Goal: Check status

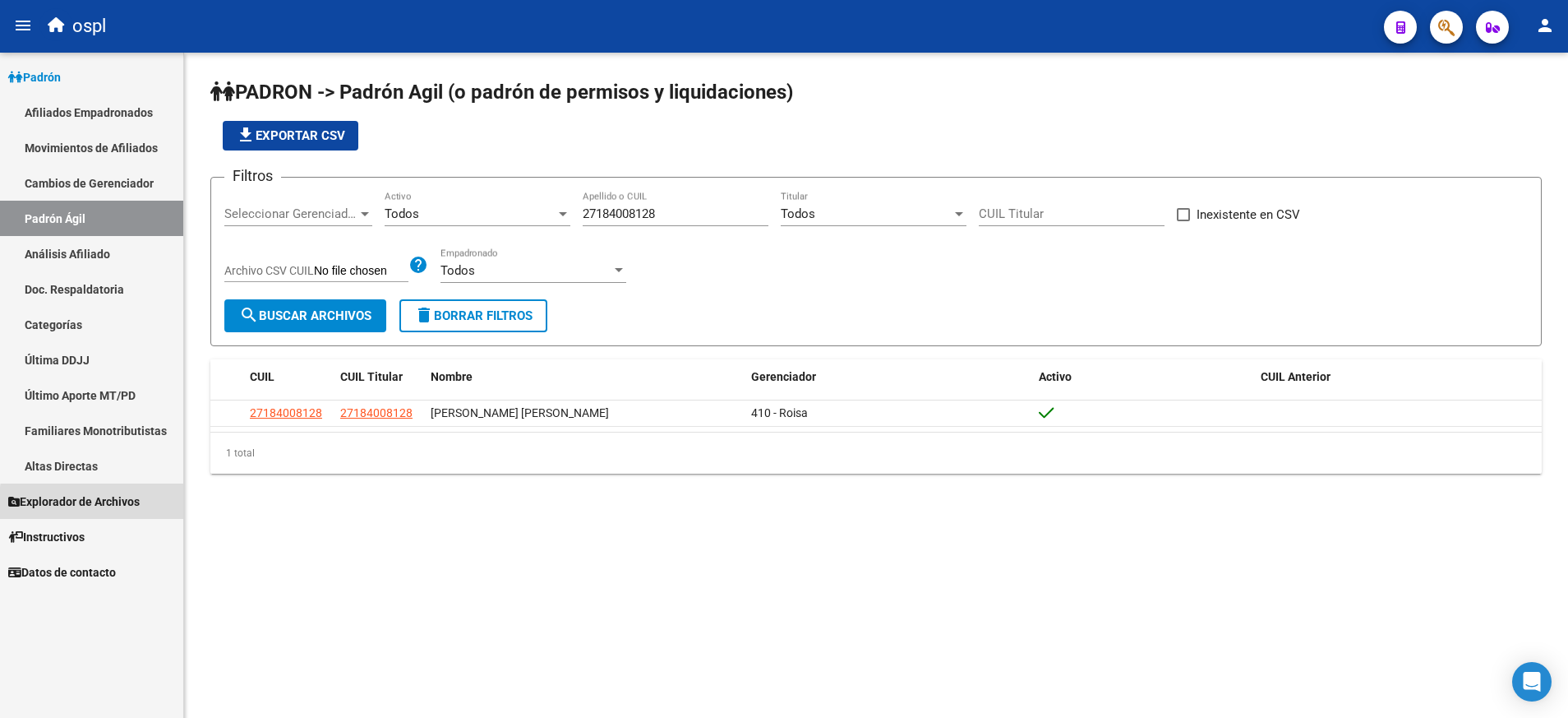
click at [102, 504] on span "Explorador de Archivos" at bounding box center [74, 502] width 132 height 18
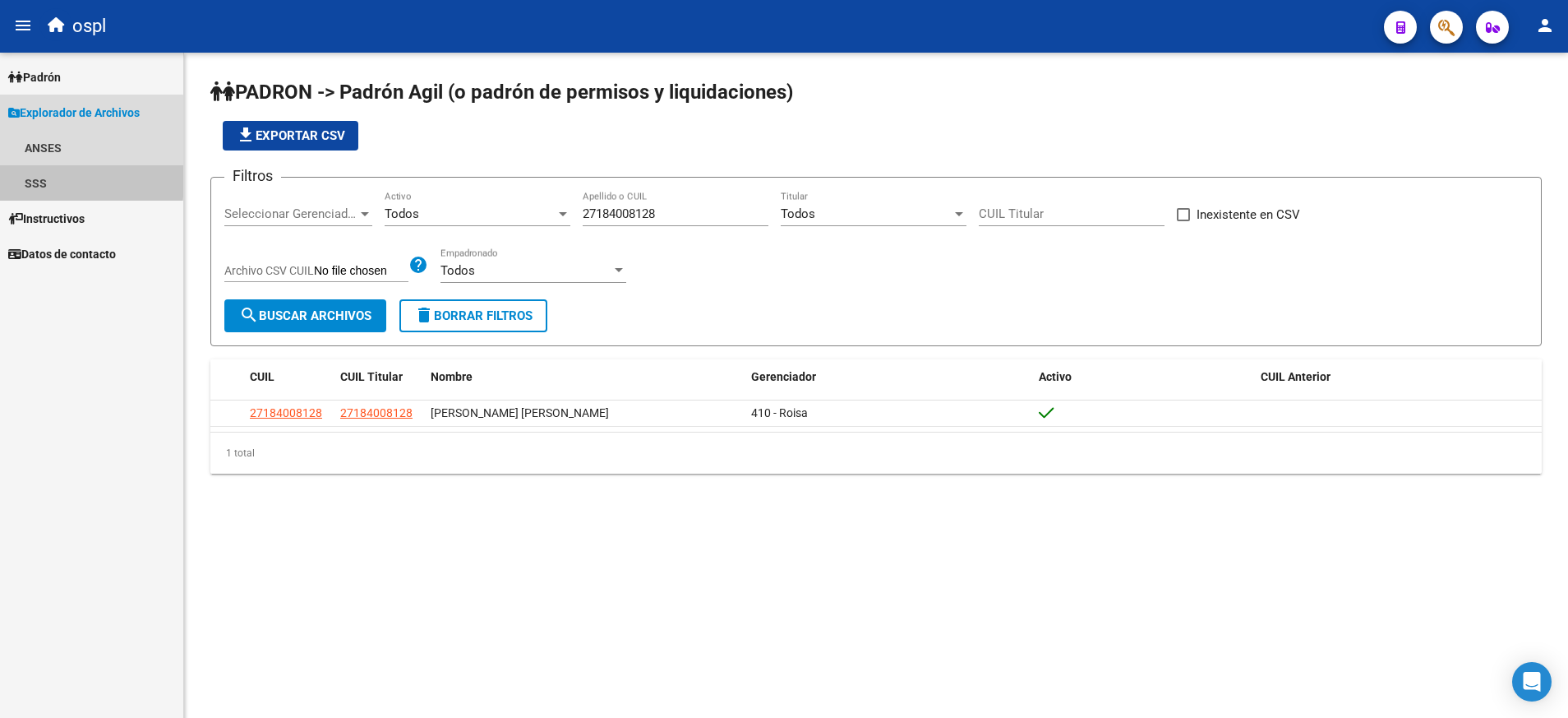
click at [45, 177] on link "SSS" at bounding box center [91, 182] width 183 height 36
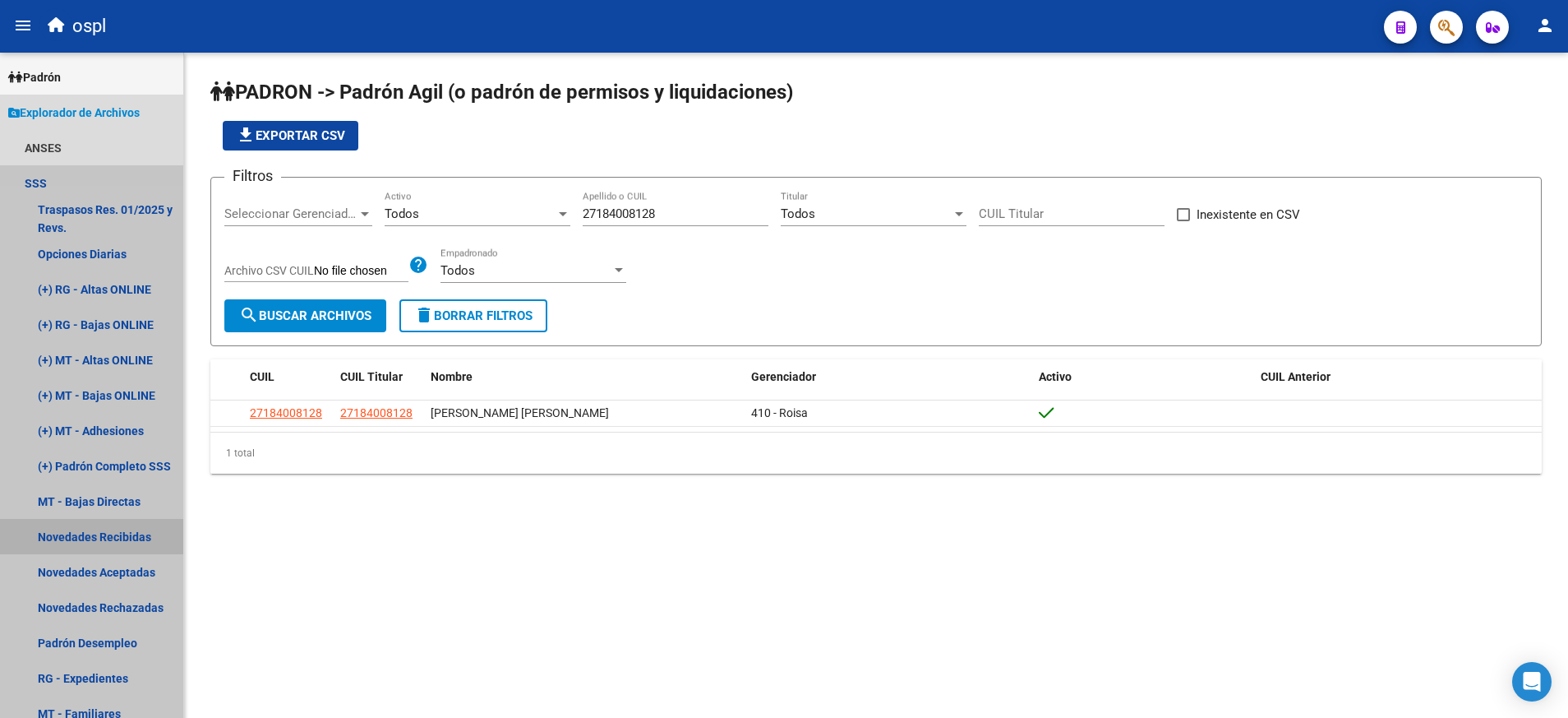
click at [136, 538] on link "Novedades Recibidas" at bounding box center [91, 536] width 183 height 36
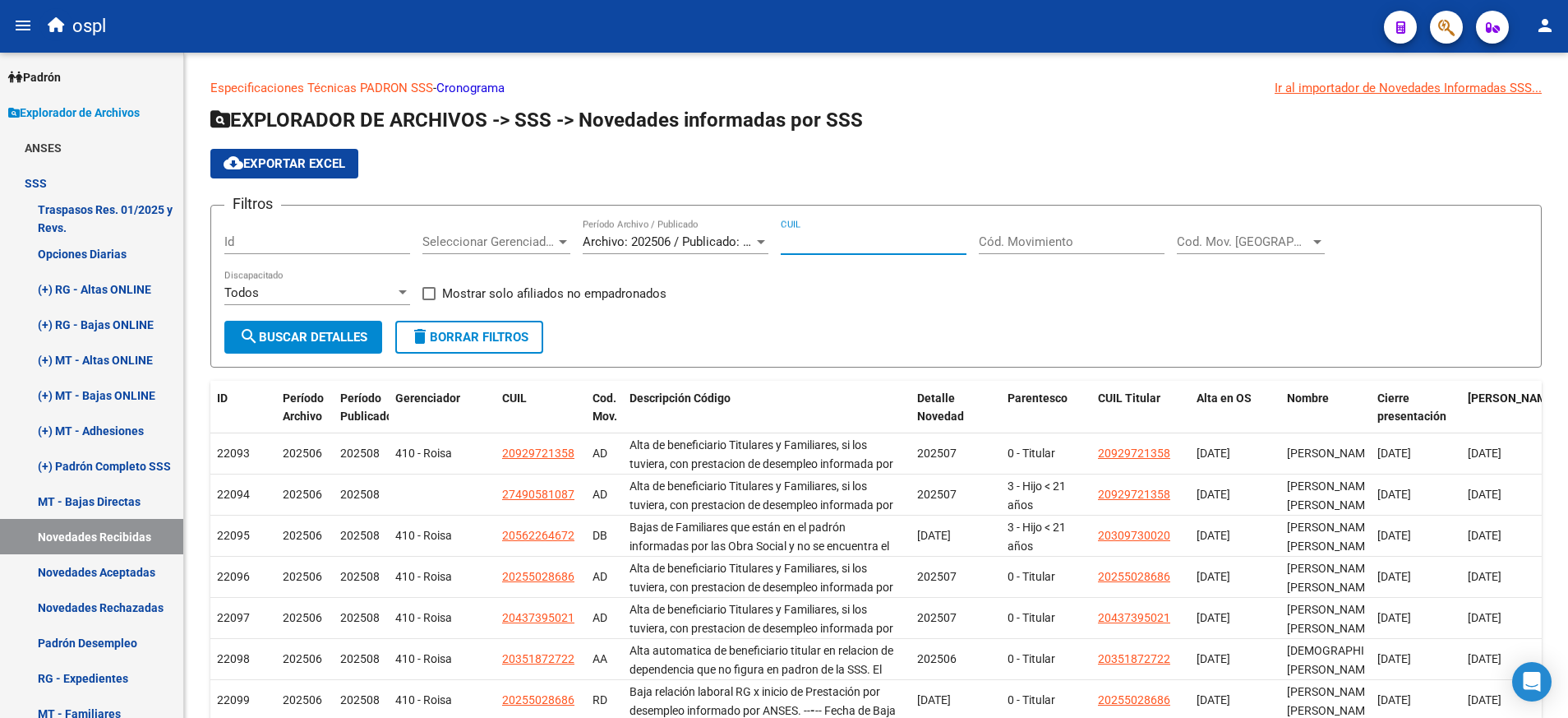
click at [847, 247] on input "CUIL" at bounding box center [874, 242] width 186 height 15
paste input "23-26554945-4"
type input "23-26554945-4"
click at [284, 347] on button "search Buscar Detalles" at bounding box center [303, 337] width 157 height 33
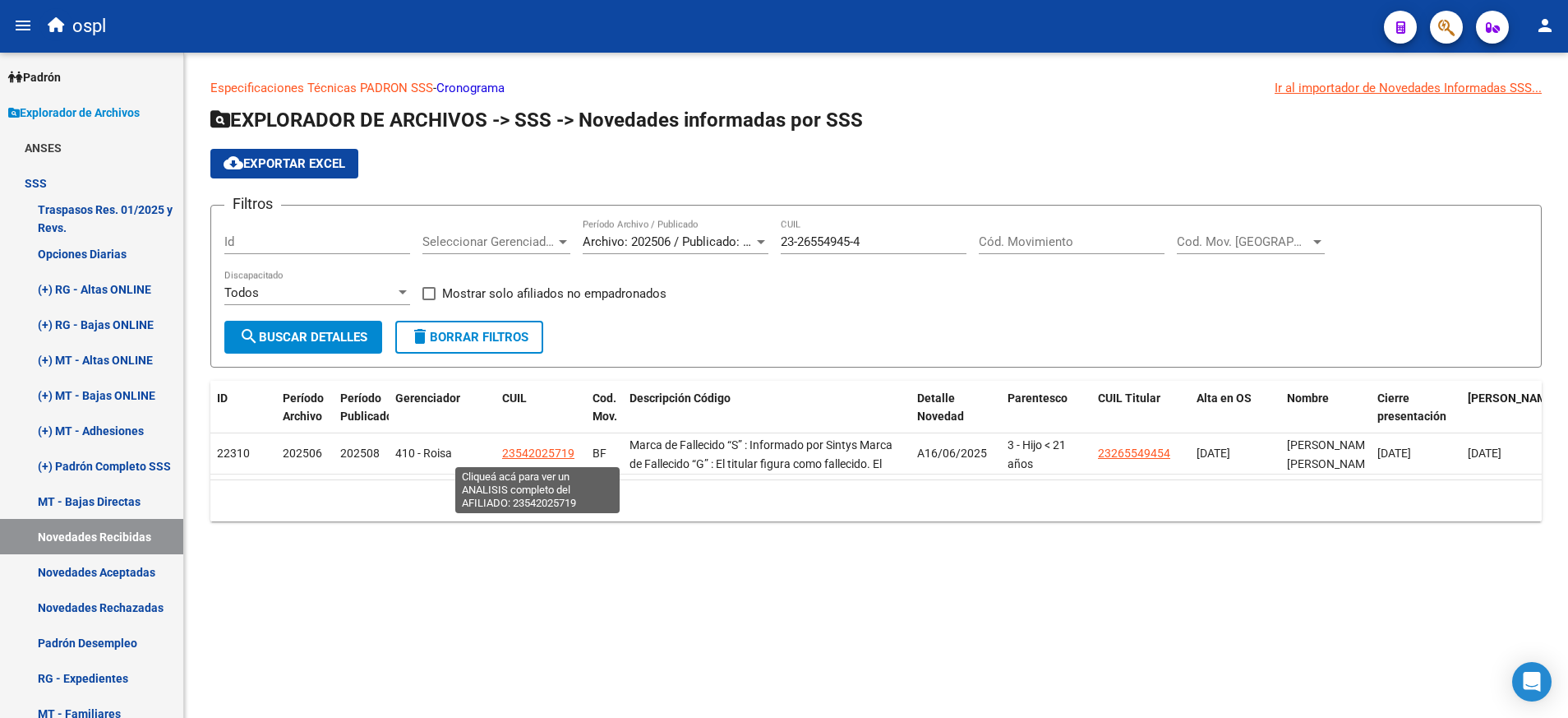
click at [547, 454] on span "23542025719" at bounding box center [538, 453] width 72 height 13
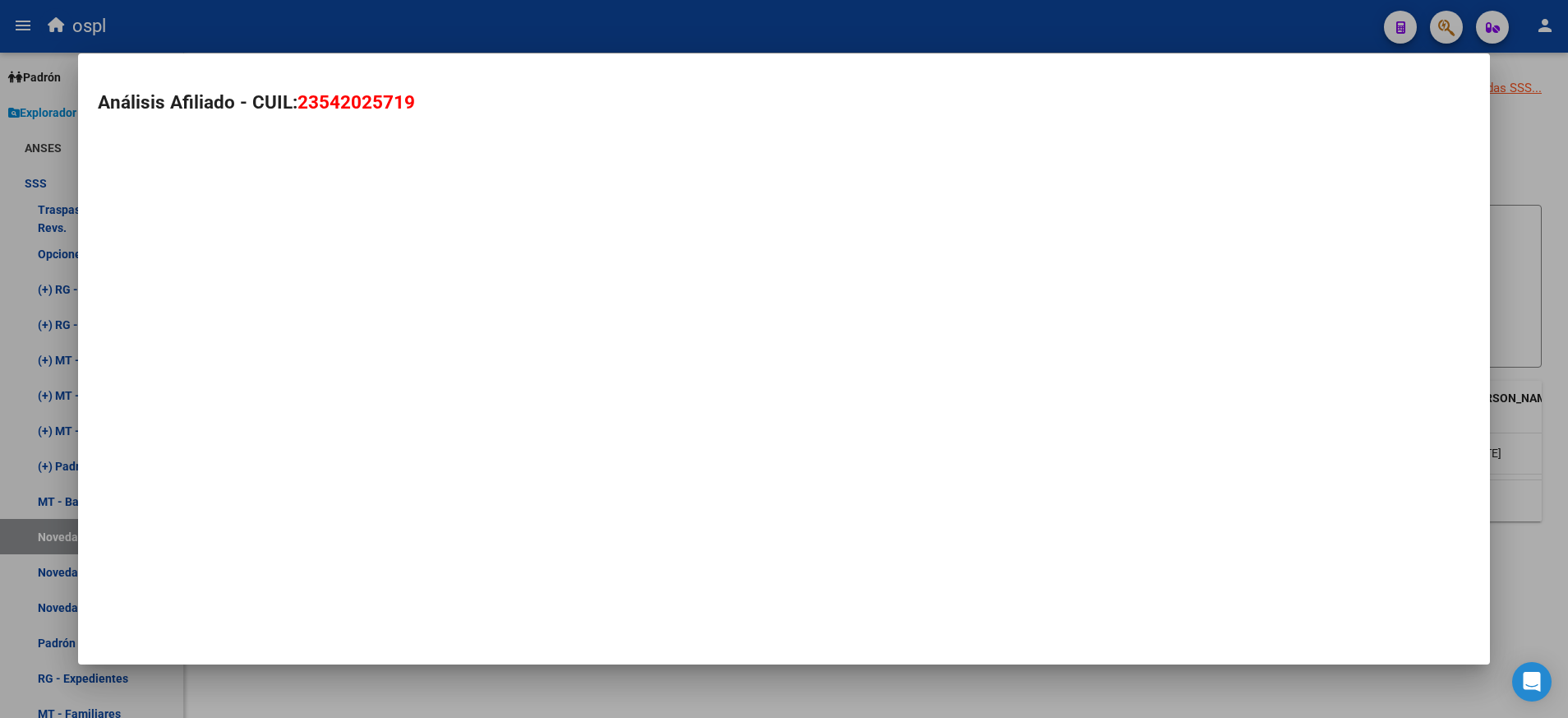
type textarea "23542025719"
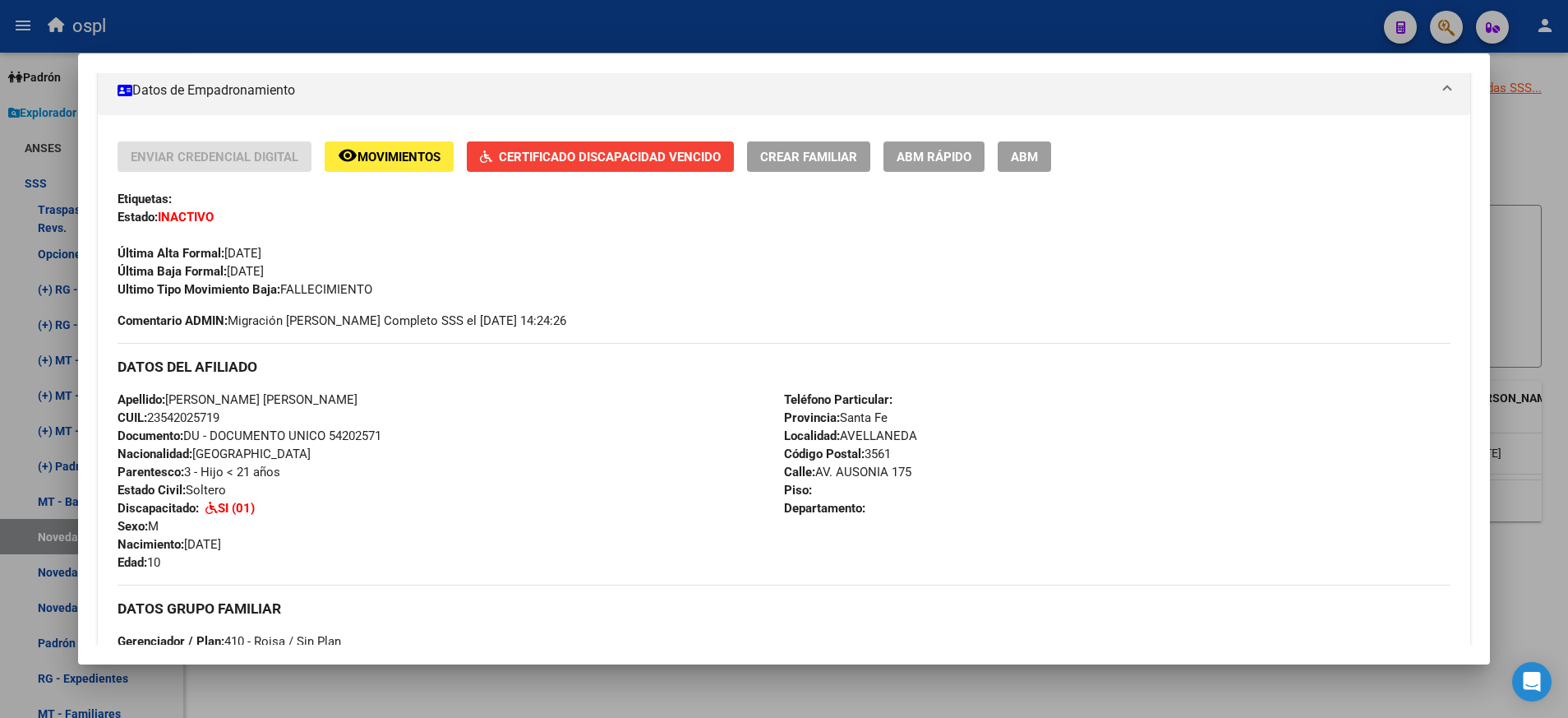
scroll to position [294, 0]
click at [214, 23] on div at bounding box center [784, 359] width 1568 height 718
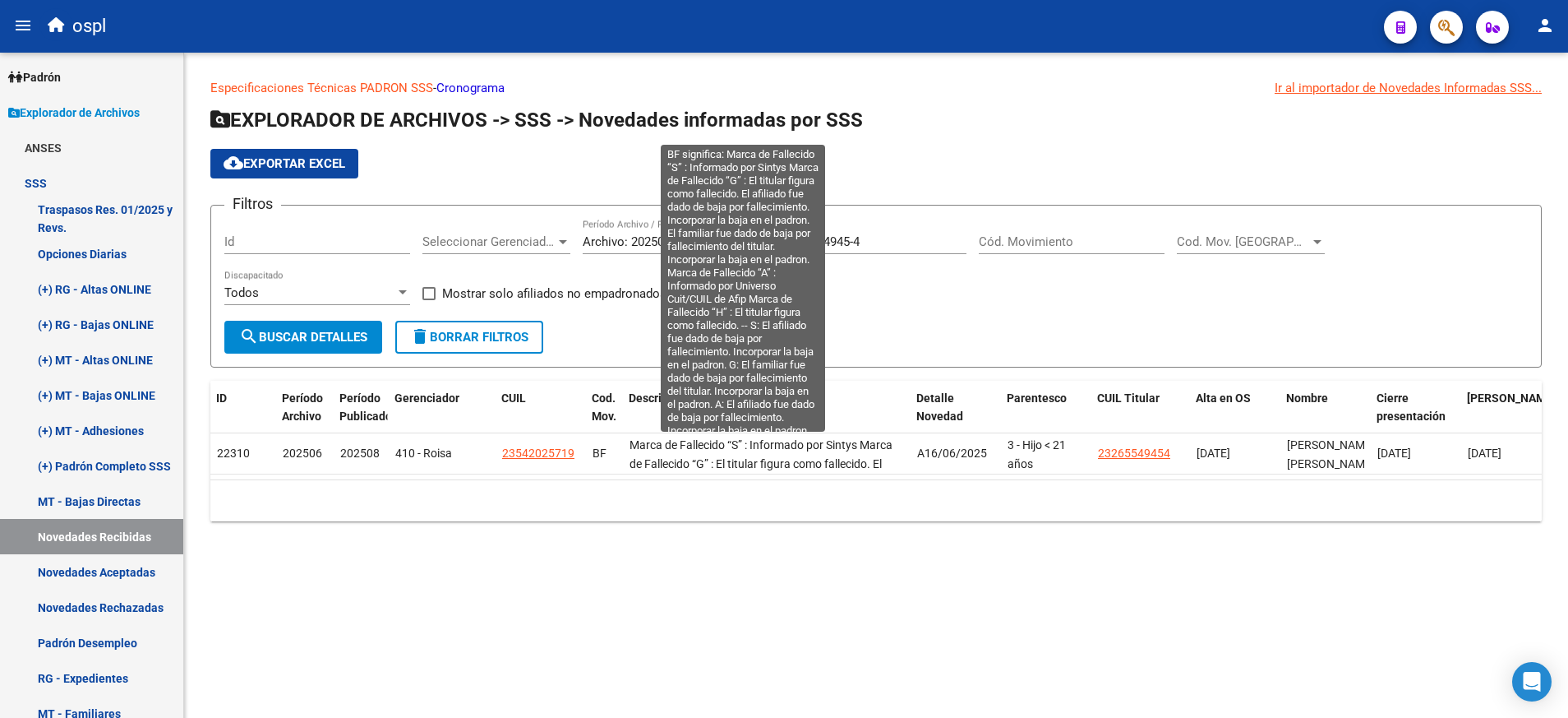
scroll to position [0, 1]
